Goal: Transaction & Acquisition: Purchase product/service

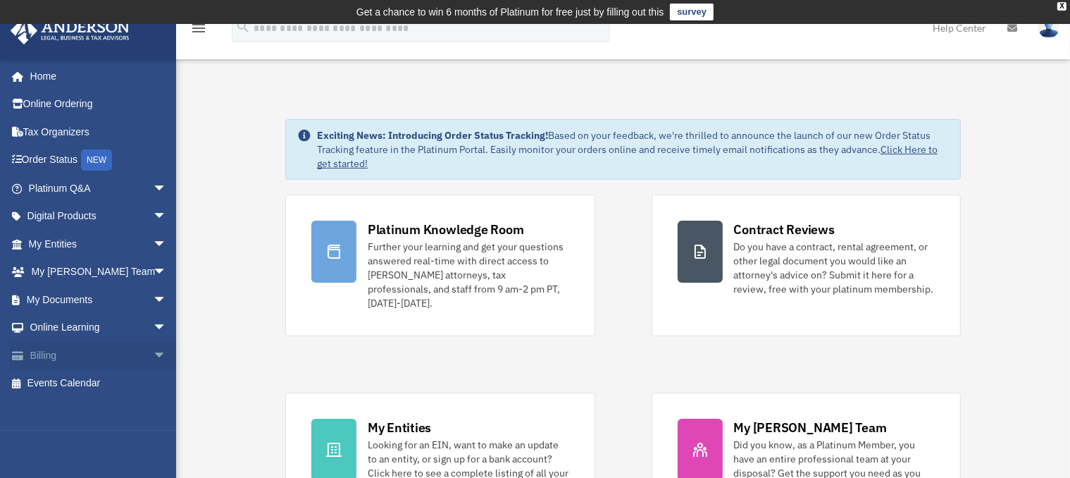
click at [153, 351] on span "arrow_drop_down" at bounding box center [167, 355] width 28 height 29
click at [74, 381] on link "$ Open Invoices" at bounding box center [104, 383] width 168 height 29
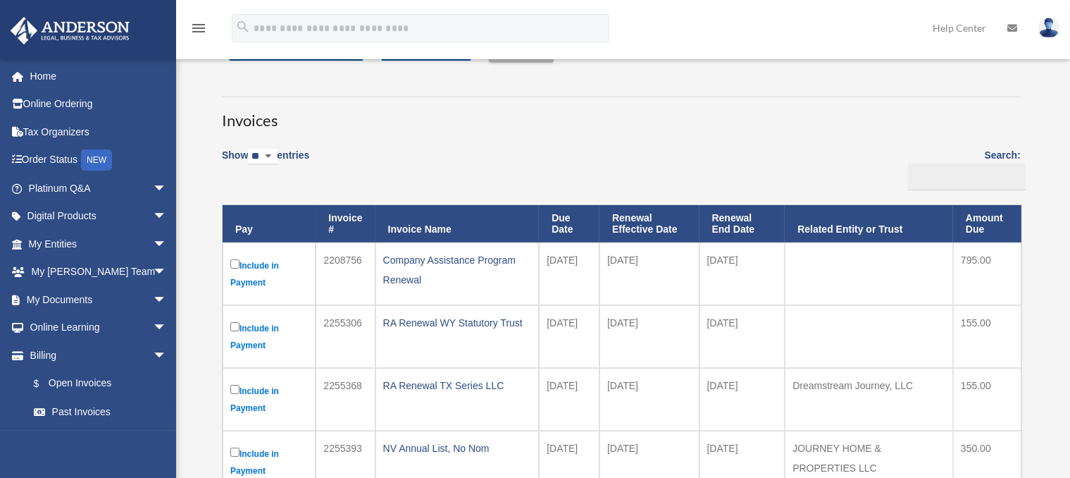
scroll to position [141, 0]
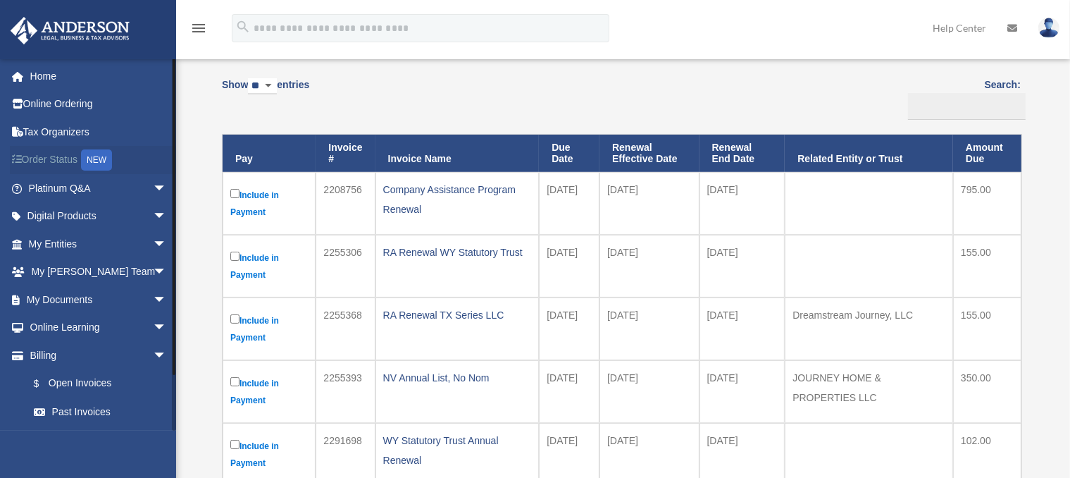
click at [54, 158] on link "Order Status NEW" at bounding box center [99, 160] width 178 height 29
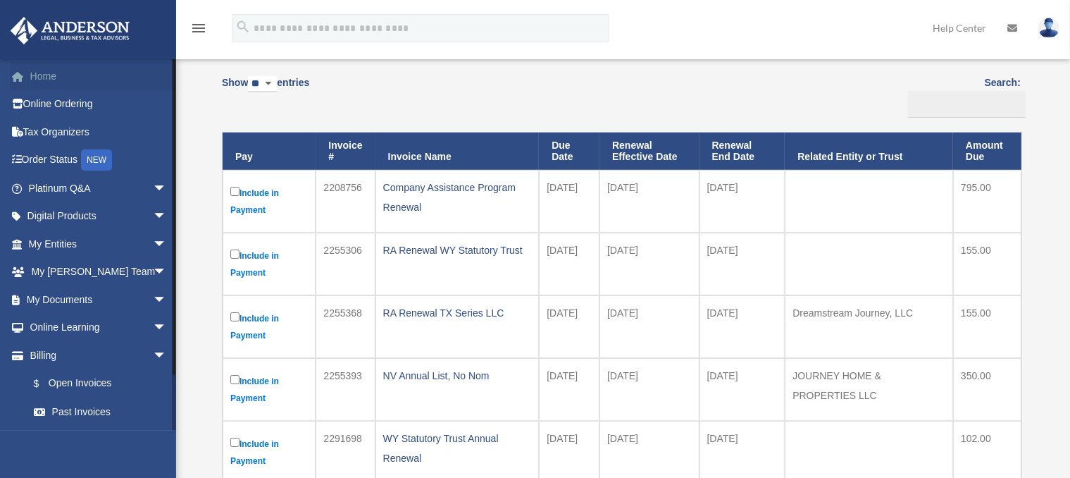
scroll to position [140, 0]
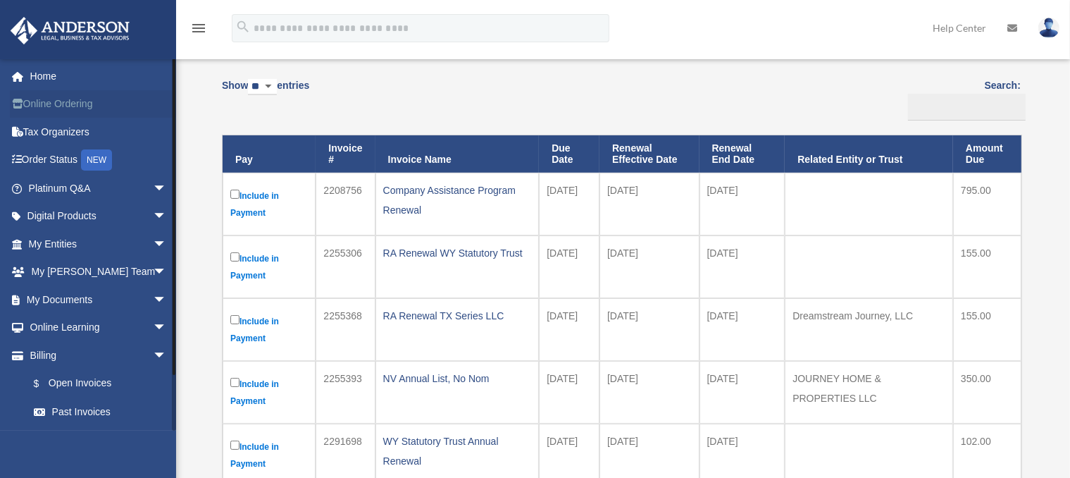
click at [68, 101] on link "Online Ordering" at bounding box center [99, 104] width 178 height 28
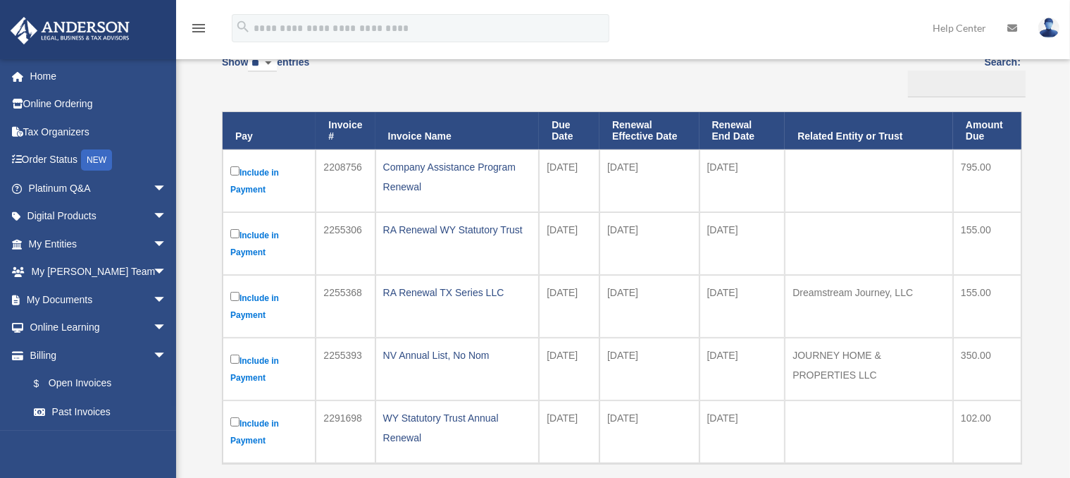
scroll to position [140, 0]
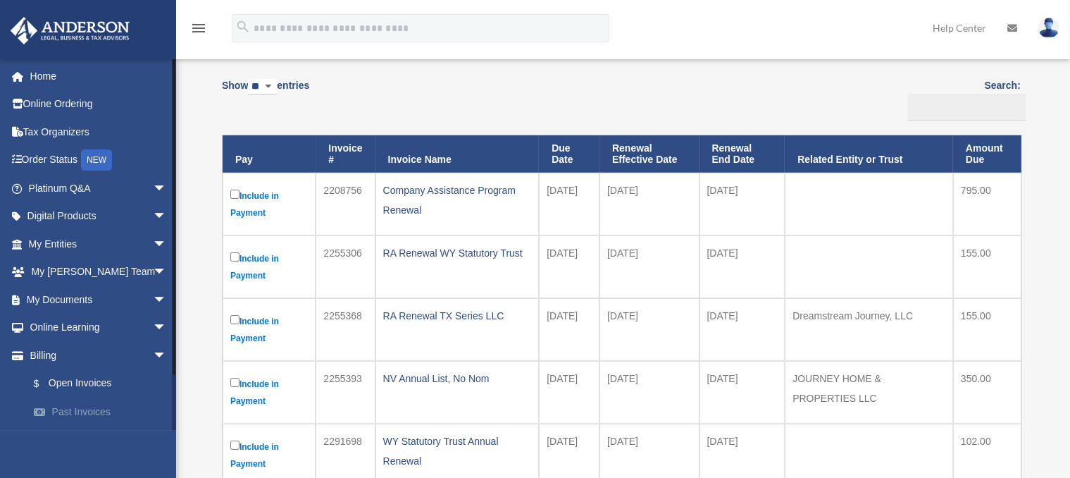
click at [76, 411] on link "Past Invoices" at bounding box center [104, 411] width 168 height 28
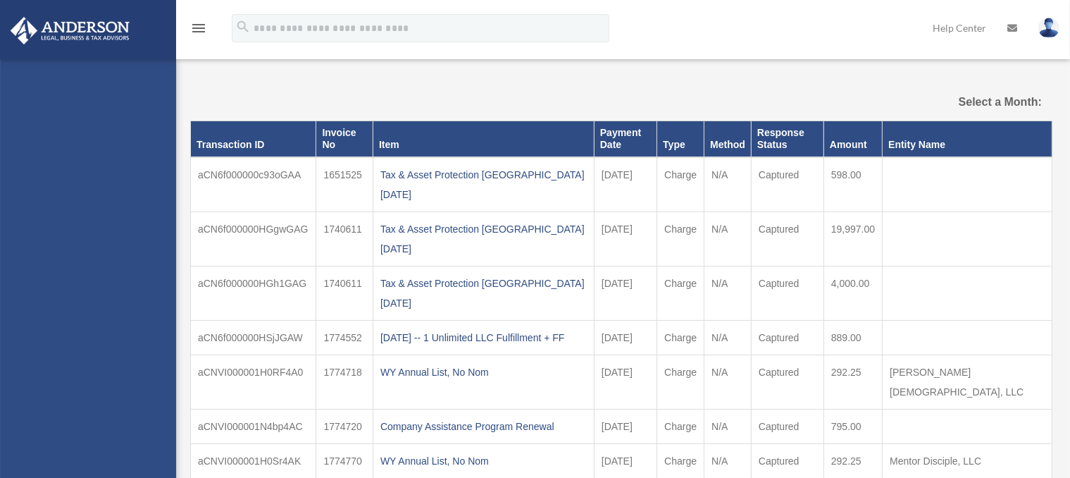
select select
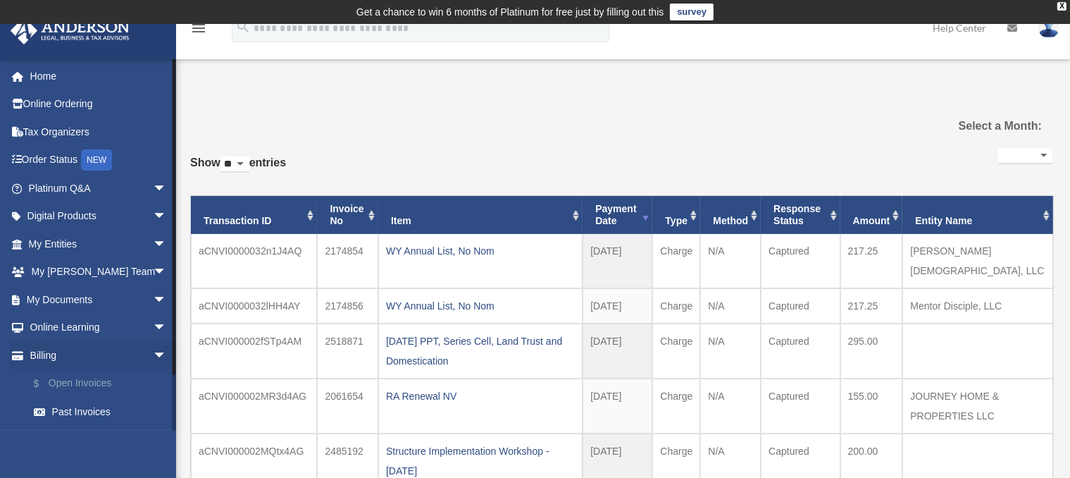
click at [86, 382] on link "$ Open Invoices" at bounding box center [104, 383] width 168 height 29
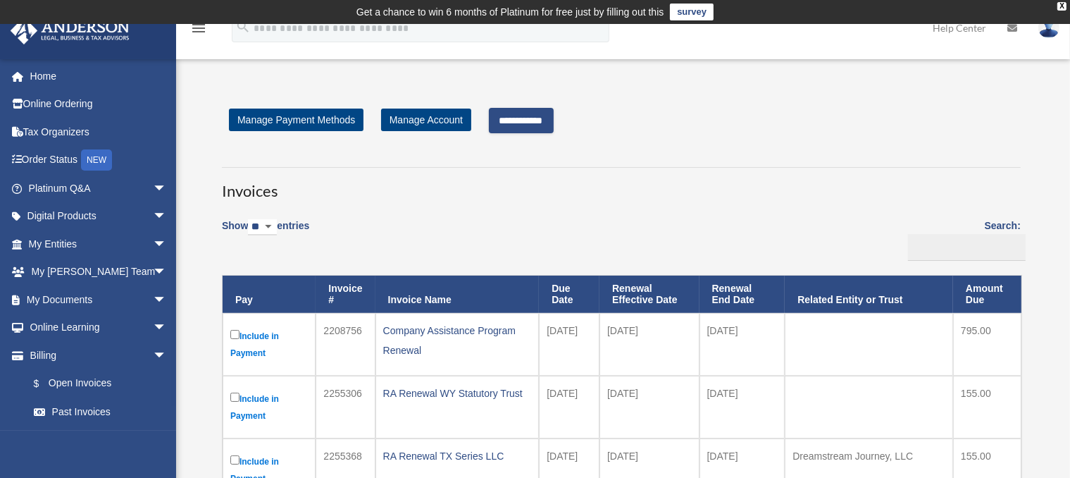
click at [538, 125] on input "**********" at bounding box center [521, 120] width 65 height 25
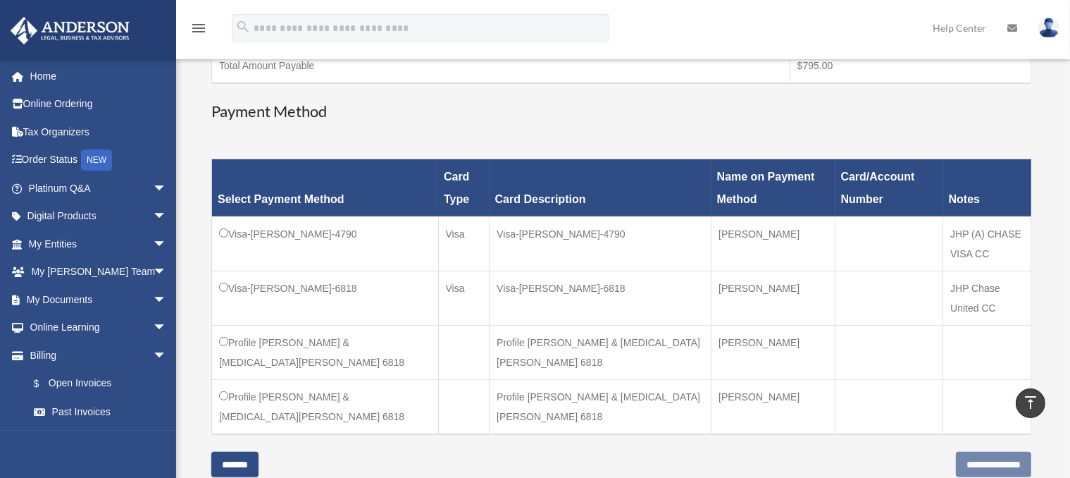
scroll to position [423, 0]
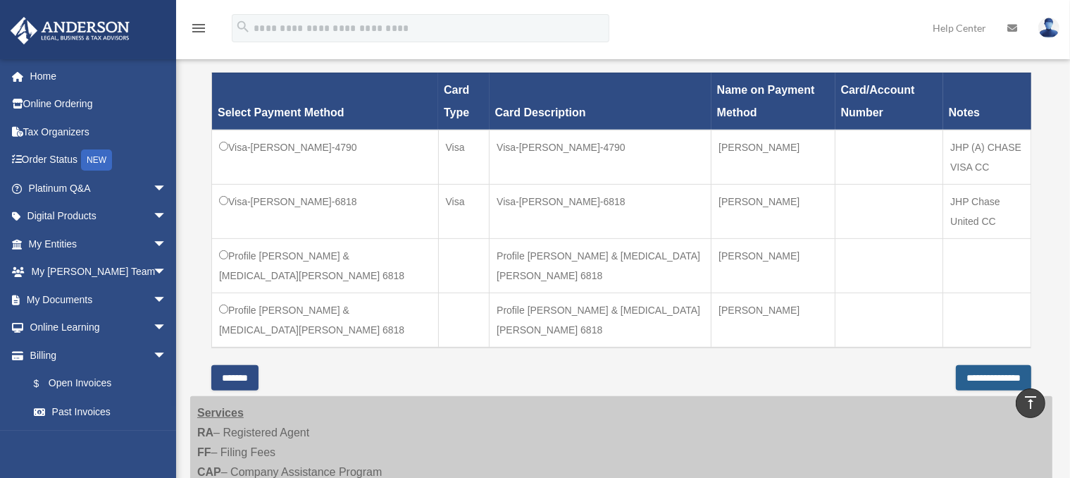
click at [956, 371] on input "**********" at bounding box center [993, 377] width 75 height 25
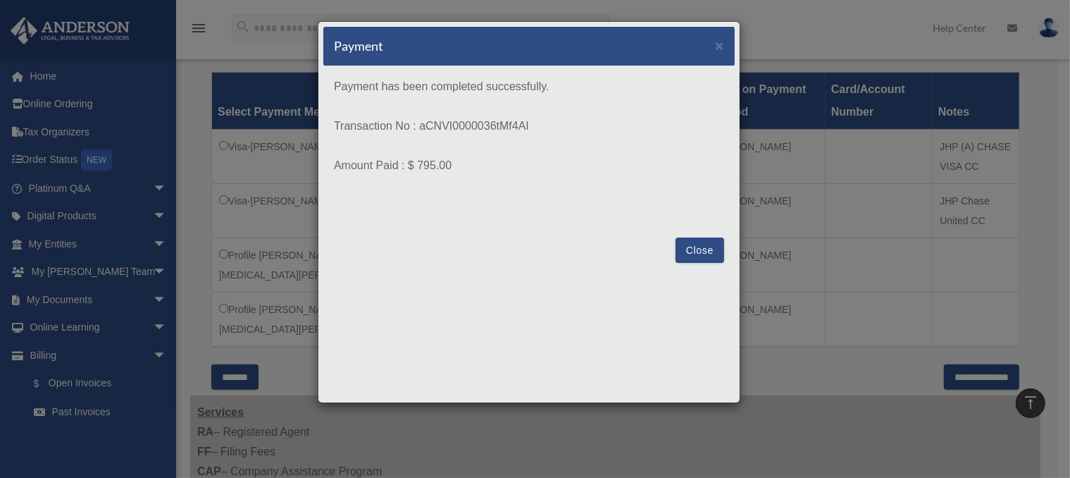
click at [691, 247] on button "Close" at bounding box center [700, 249] width 49 height 25
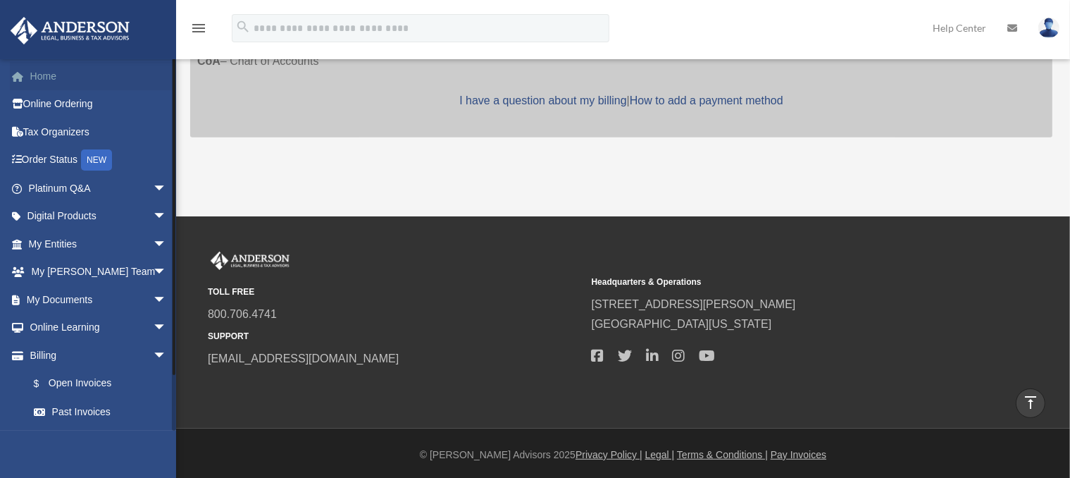
scroll to position [423, 0]
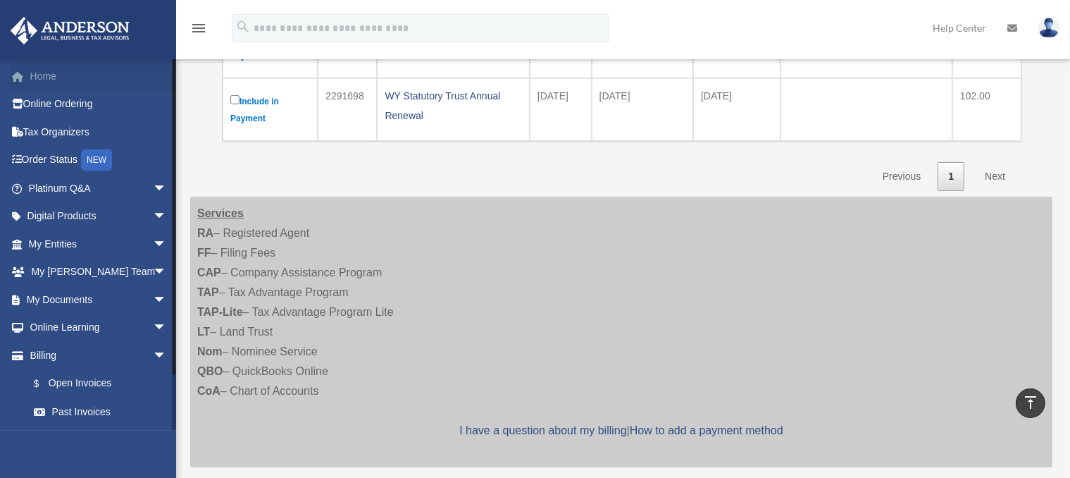
click at [36, 73] on link "Home" at bounding box center [99, 76] width 178 height 28
